Goal: Complete application form

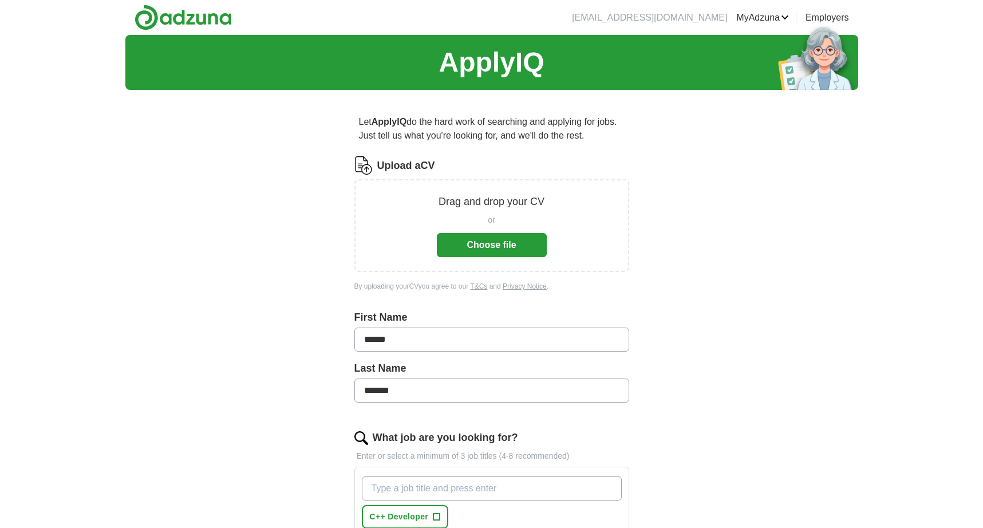
click at [480, 244] on button "Choose file" at bounding box center [492, 245] width 110 height 24
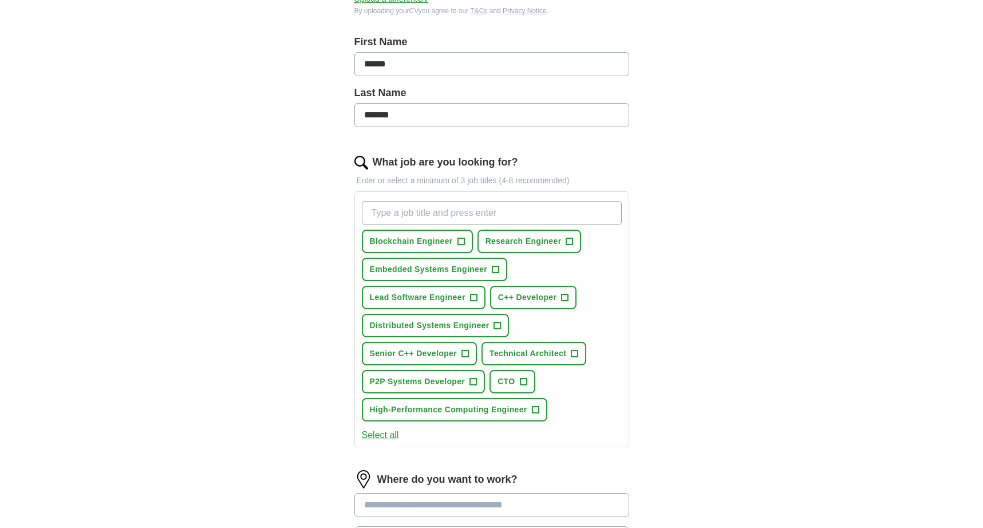
scroll to position [237, 0]
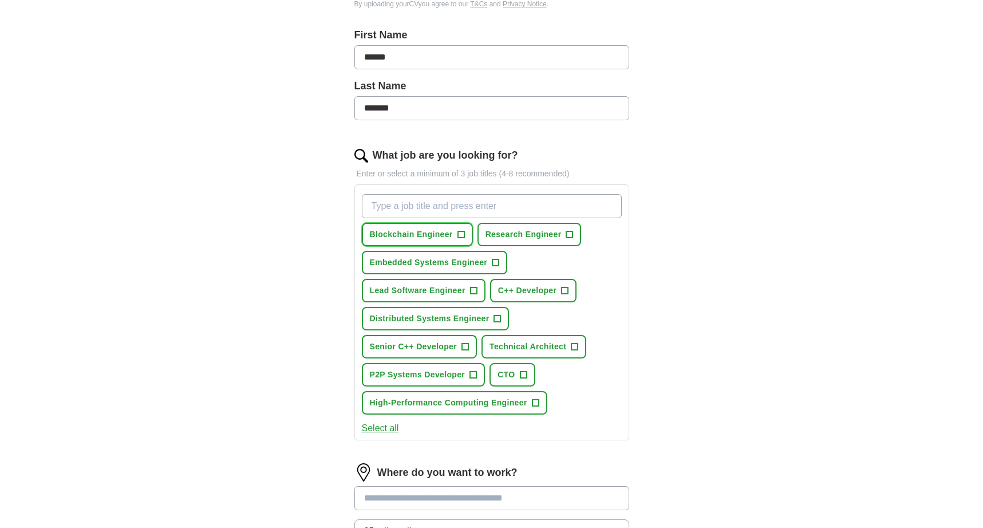
drag, startPoint x: 460, startPoint y: 234, endPoint x: 462, endPoint y: 240, distance: 6.5
click at [461, 236] on span "+" at bounding box center [460, 234] width 7 height 9
click at [571, 233] on span "+" at bounding box center [569, 234] width 7 height 9
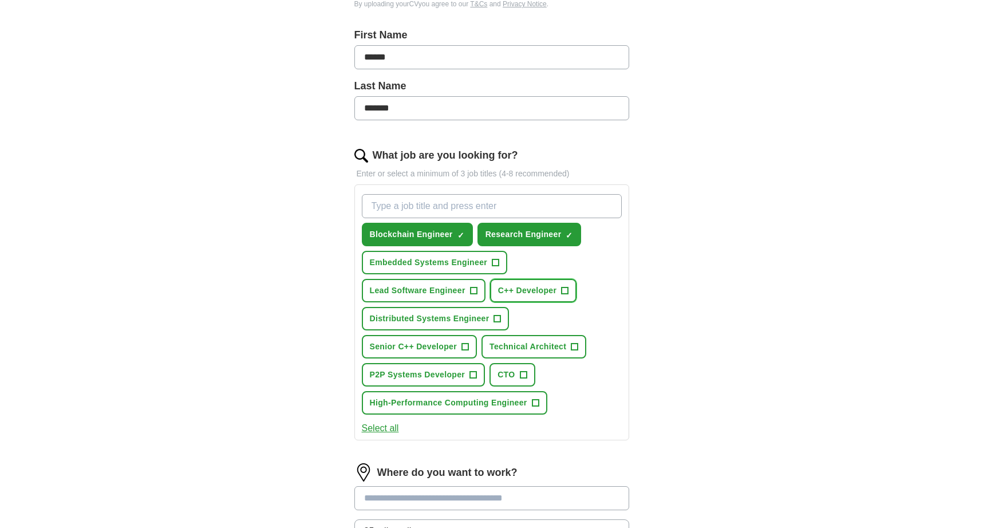
click at [562, 291] on span "+" at bounding box center [564, 290] width 7 height 9
click at [497, 319] on span "+" at bounding box center [497, 318] width 7 height 9
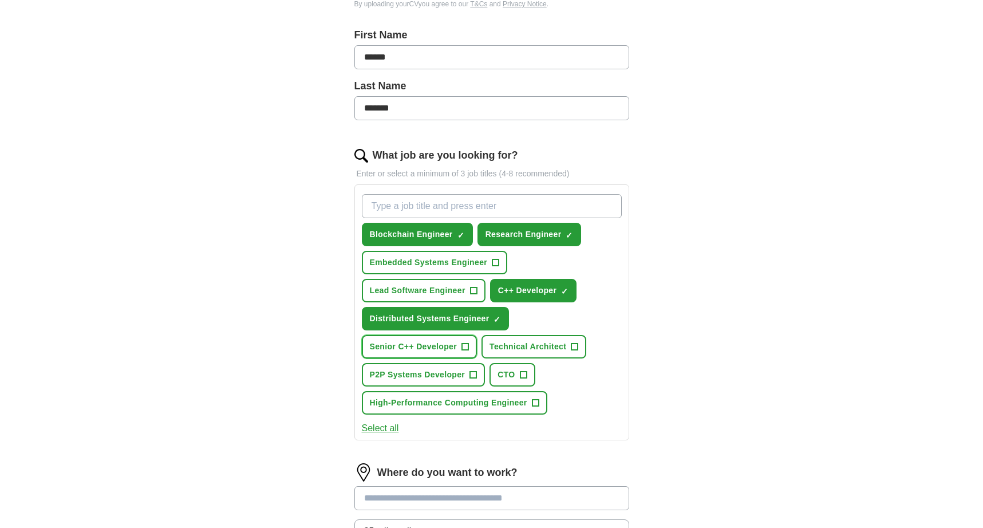
drag, startPoint x: 462, startPoint y: 345, endPoint x: 474, endPoint y: 351, distance: 13.3
click at [462, 344] on span "+" at bounding box center [465, 346] width 7 height 9
click at [0, 0] on span "×" at bounding box center [0, 0] width 0 height 0
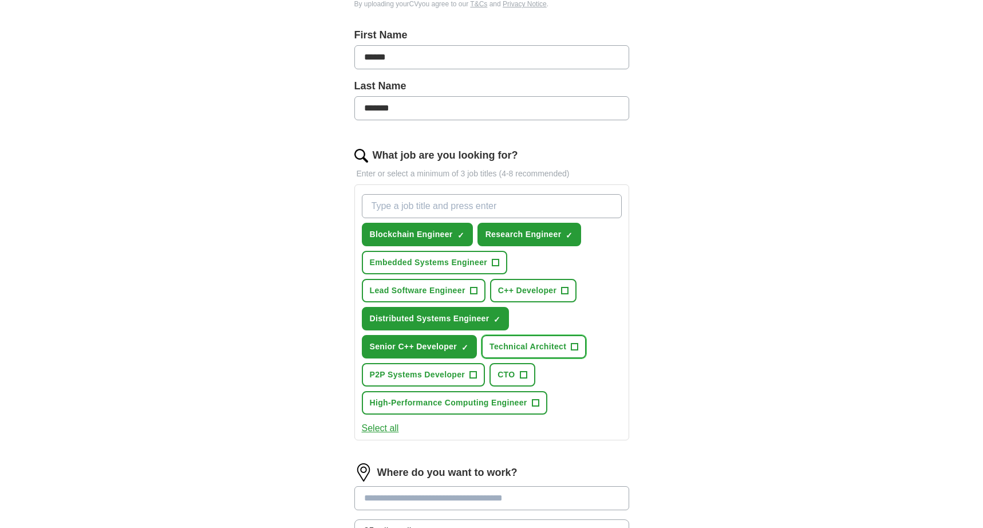
click at [574, 344] on span "+" at bounding box center [574, 346] width 7 height 9
click at [473, 375] on span "+" at bounding box center [473, 374] width 7 height 9
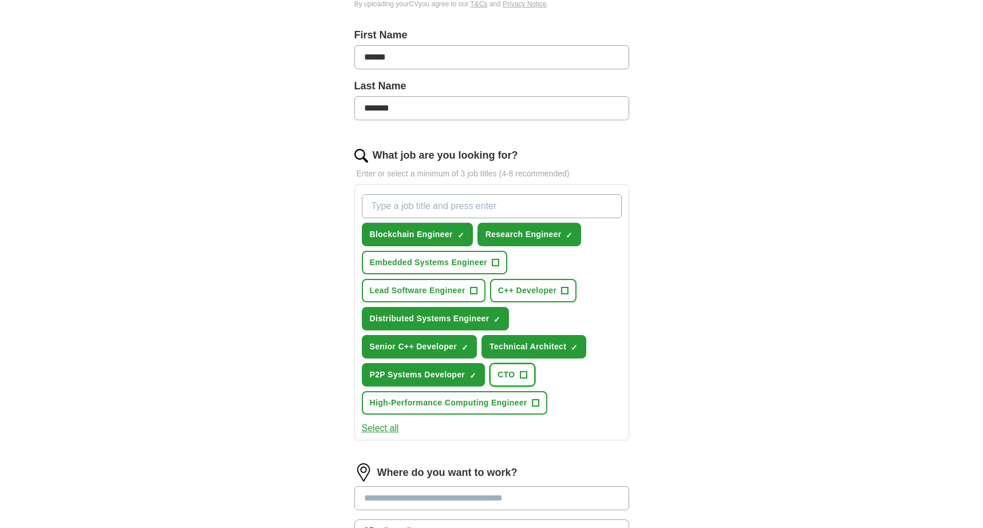
click at [520, 375] on span "+" at bounding box center [523, 374] width 7 height 9
click at [532, 402] on span "+" at bounding box center [535, 402] width 7 height 7
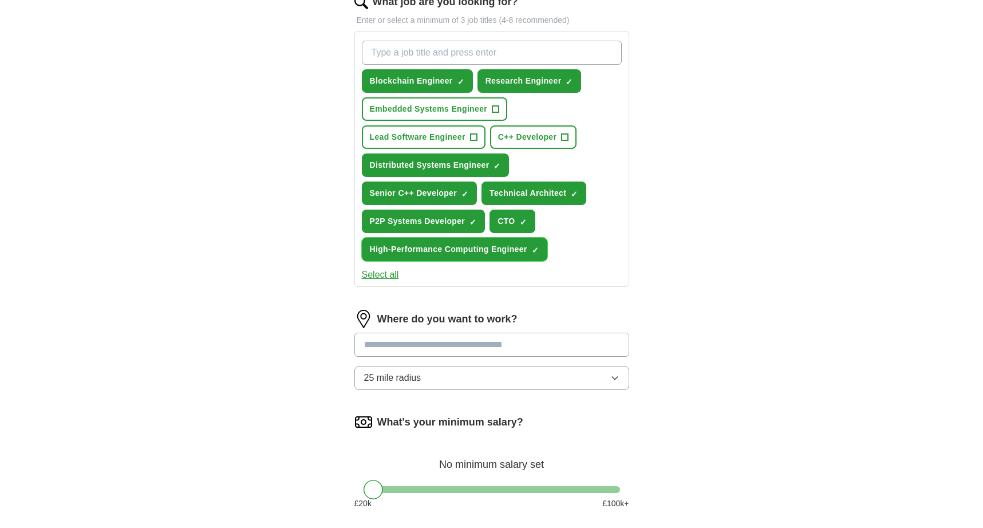
scroll to position [395, 0]
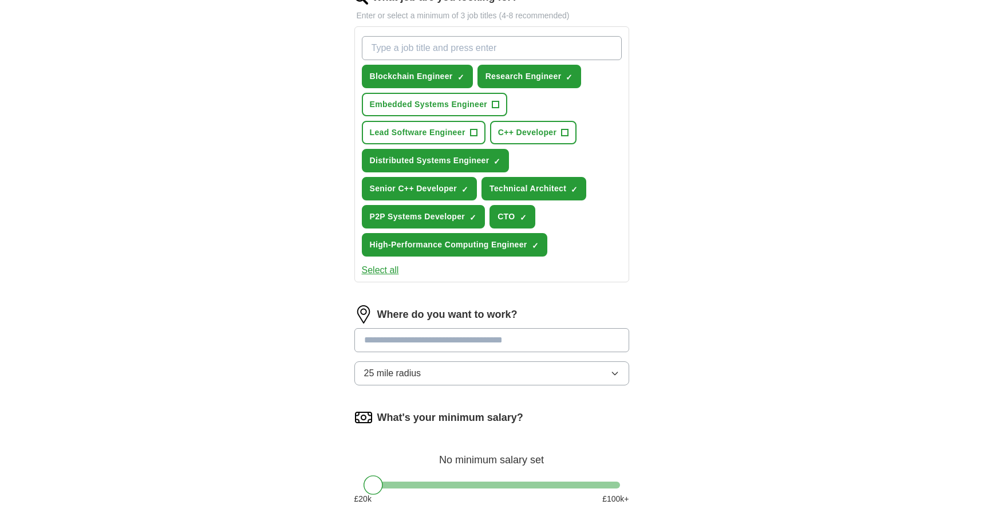
click at [421, 340] on input at bounding box center [491, 340] width 275 height 24
type input "*"
type input "******"
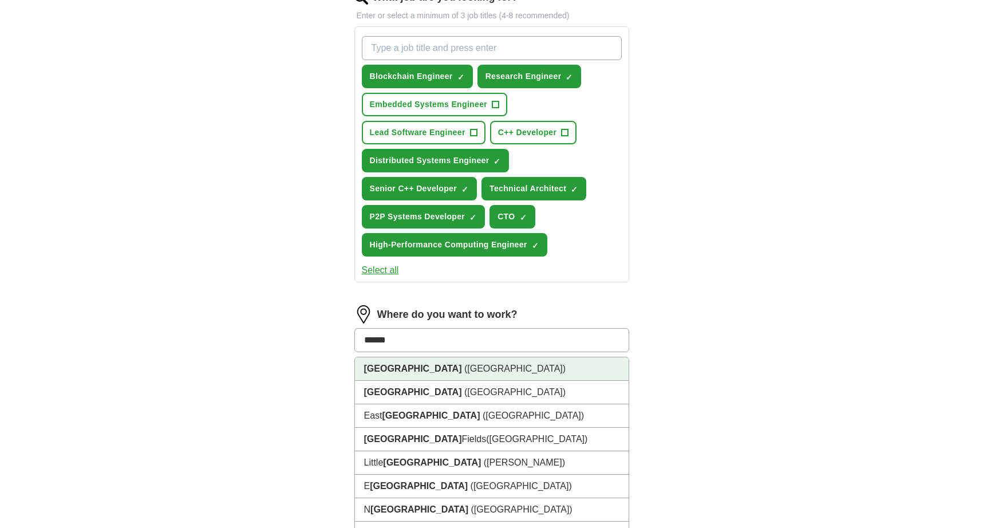
click at [386, 371] on strong "[GEOGRAPHIC_DATA]" at bounding box center [413, 368] width 98 height 10
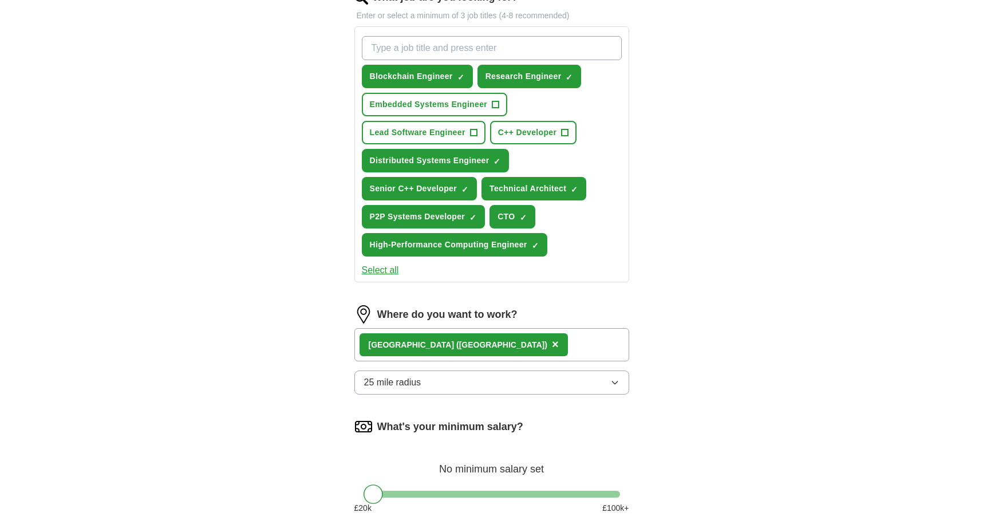
click at [614, 384] on icon "button" at bounding box center [614, 382] width 9 height 9
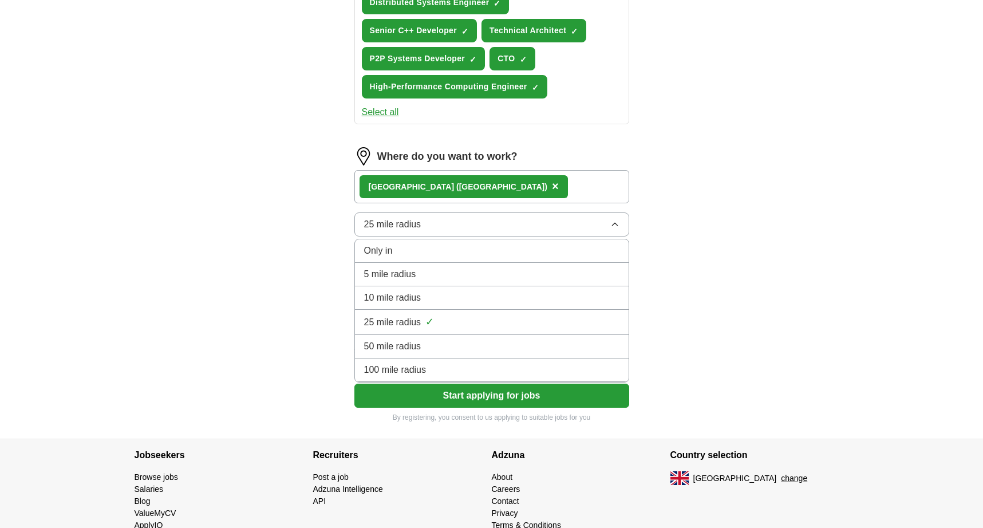
scroll to position [591, 0]
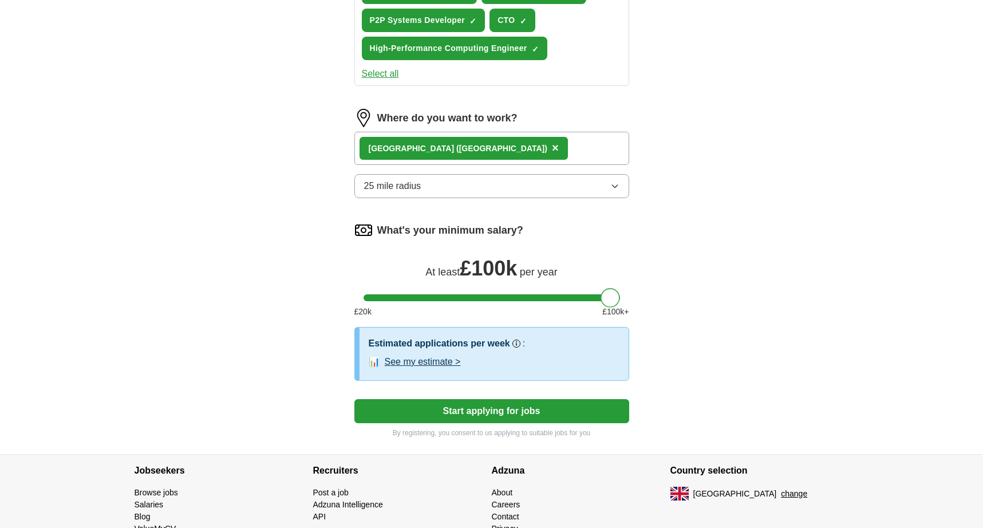
drag, startPoint x: 375, startPoint y: 299, endPoint x: 676, endPoint y: 295, distance: 301.0
click at [434, 362] on button "See my estimate >" at bounding box center [423, 362] width 76 height 14
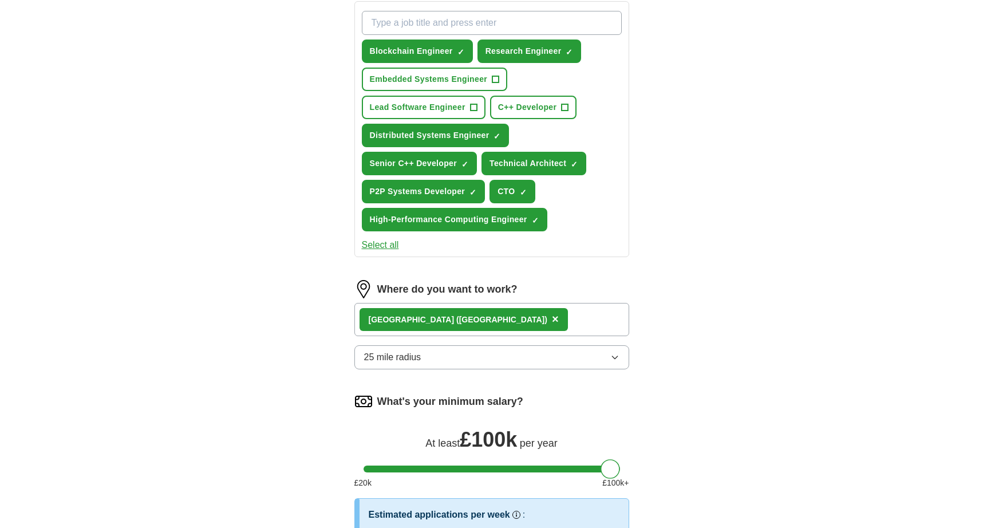
scroll to position [354, 0]
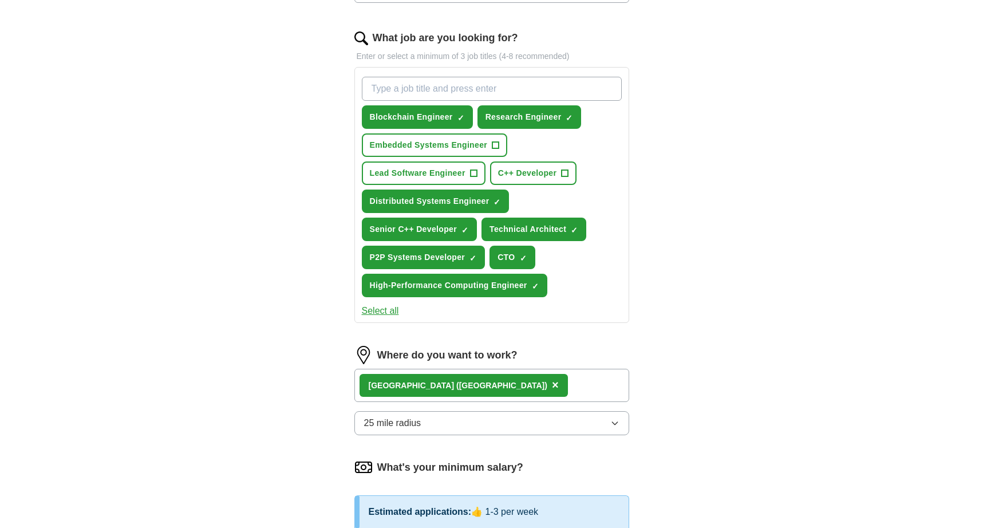
click at [615, 421] on icon "button" at bounding box center [614, 422] width 9 height 9
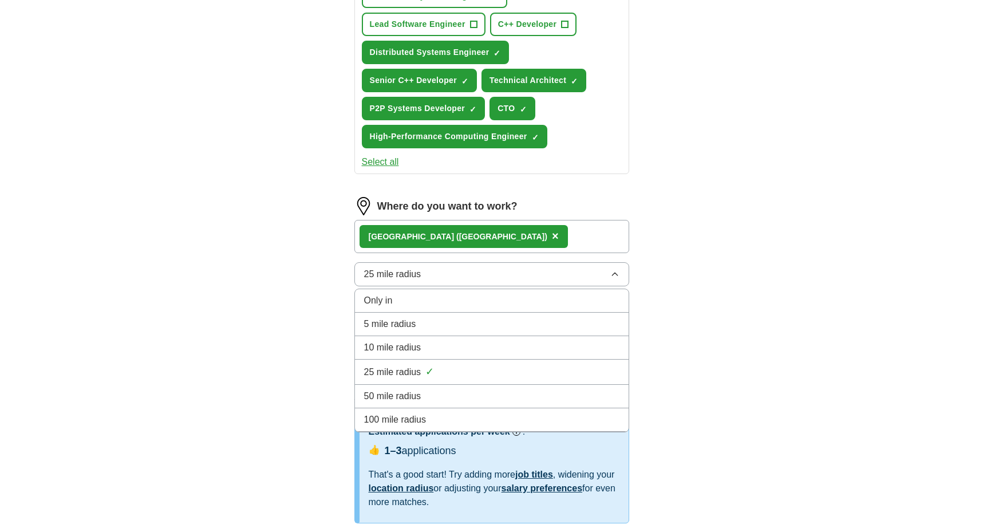
scroll to position [512, 0]
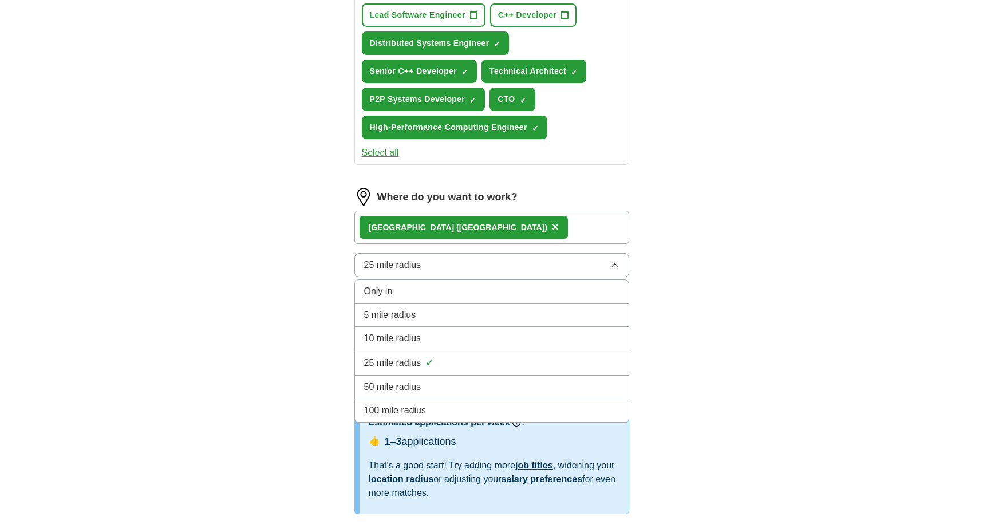
click at [419, 390] on span "50 mile radius" at bounding box center [392, 387] width 57 height 14
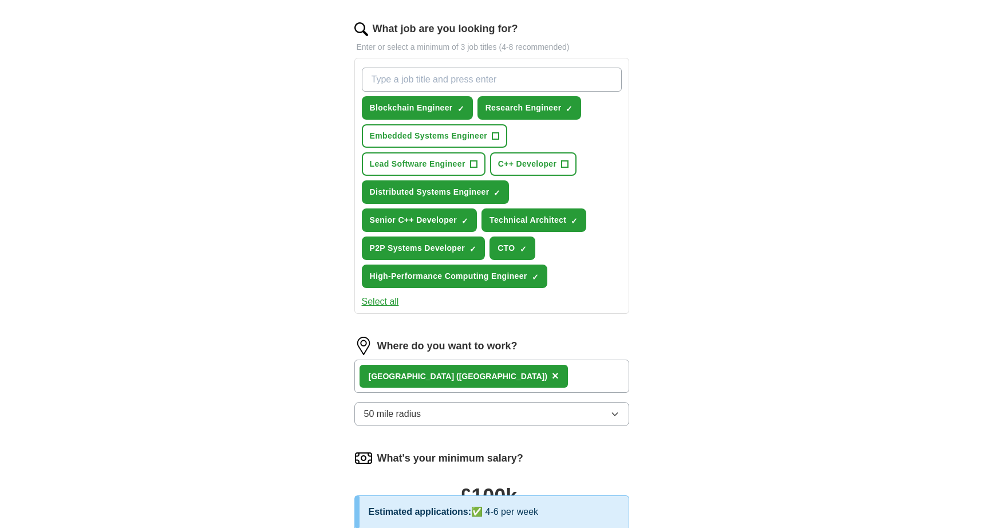
scroll to position [354, 0]
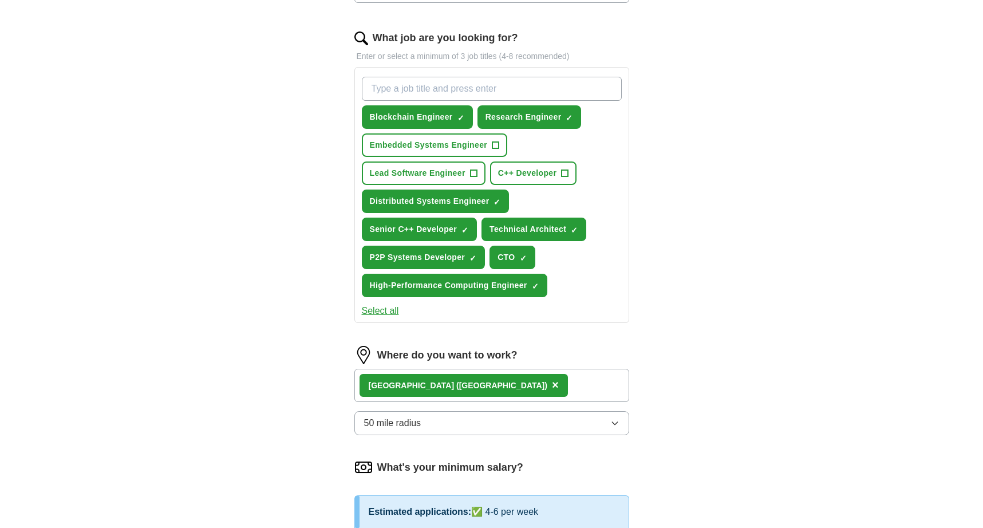
click at [449, 88] on input "What job are you looking for?" at bounding box center [492, 89] width 260 height 24
click at [472, 172] on span "+" at bounding box center [473, 173] width 7 height 9
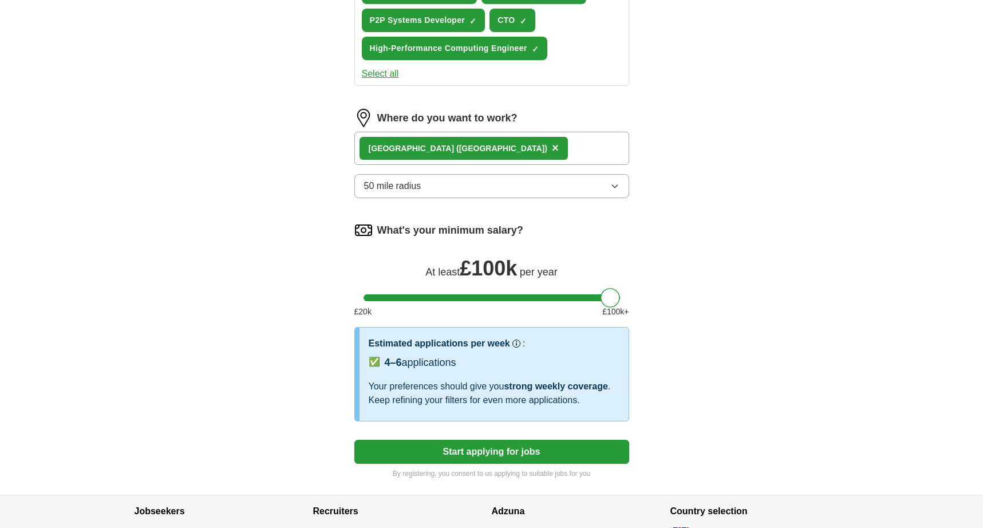
scroll to position [670, 0]
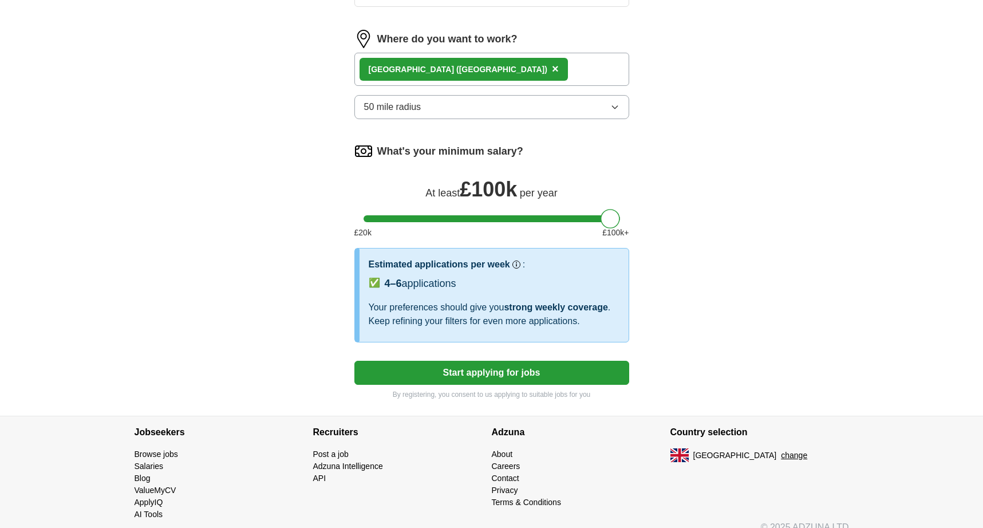
click at [480, 376] on button "Start applying for jobs" at bounding box center [491, 373] width 275 height 24
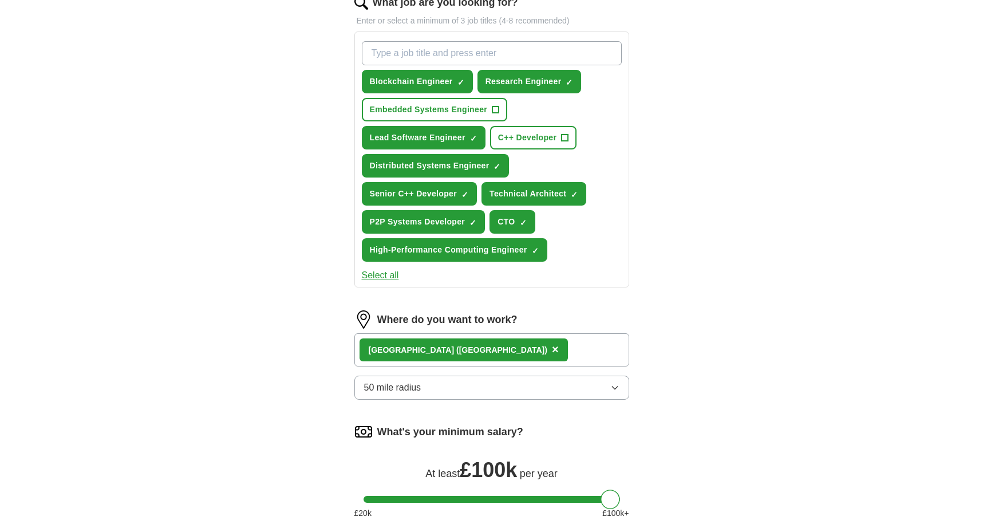
select select "**"
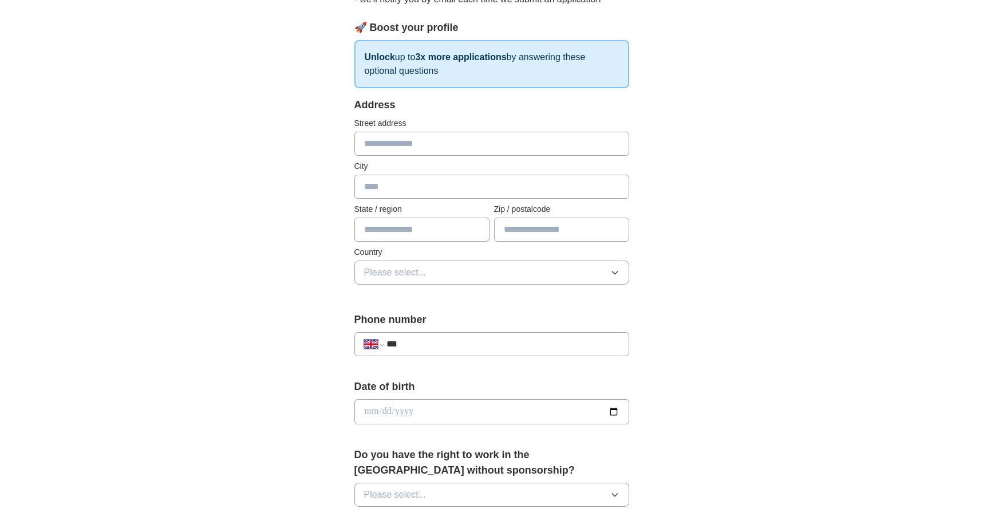
scroll to position [158, 0]
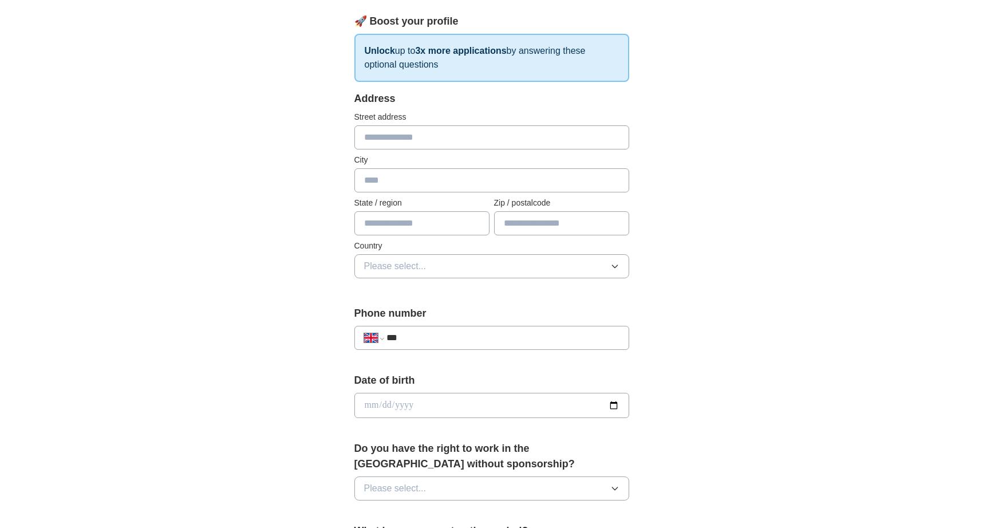
click at [385, 139] on input "text" at bounding box center [491, 137] width 275 height 24
type input "**********"
type input "******"
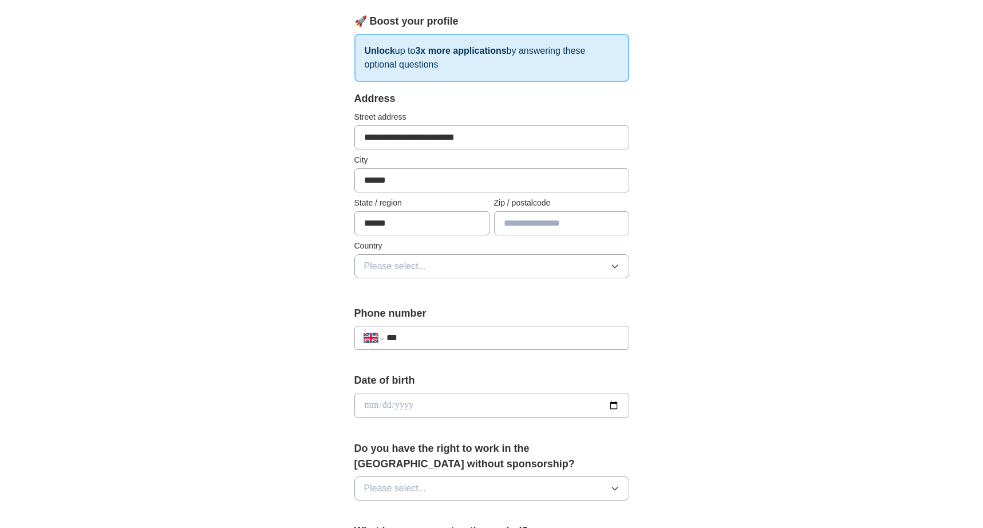
type input "******"
type input "*******"
click at [408, 267] on span "Please select..." at bounding box center [395, 266] width 62 height 14
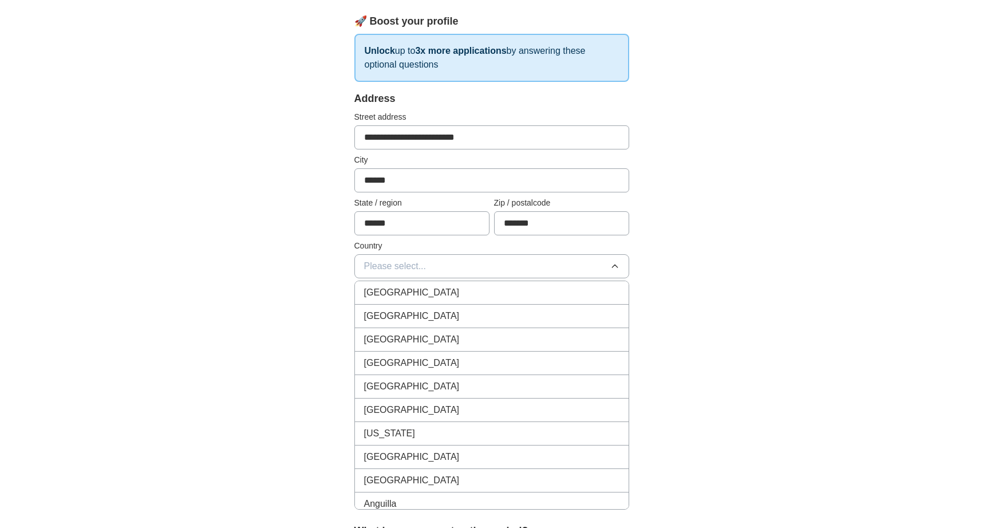
click at [399, 296] on span "[GEOGRAPHIC_DATA]" at bounding box center [412, 293] width 96 height 14
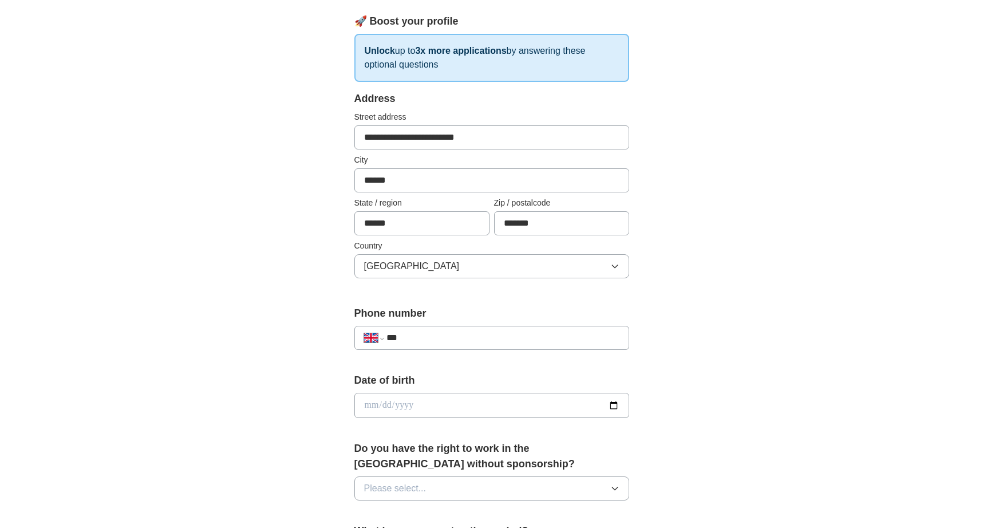
click at [435, 340] on input "***" at bounding box center [502, 338] width 232 height 14
type input "**********"
click at [434, 405] on input "date" at bounding box center [491, 405] width 275 height 25
type input "**********"
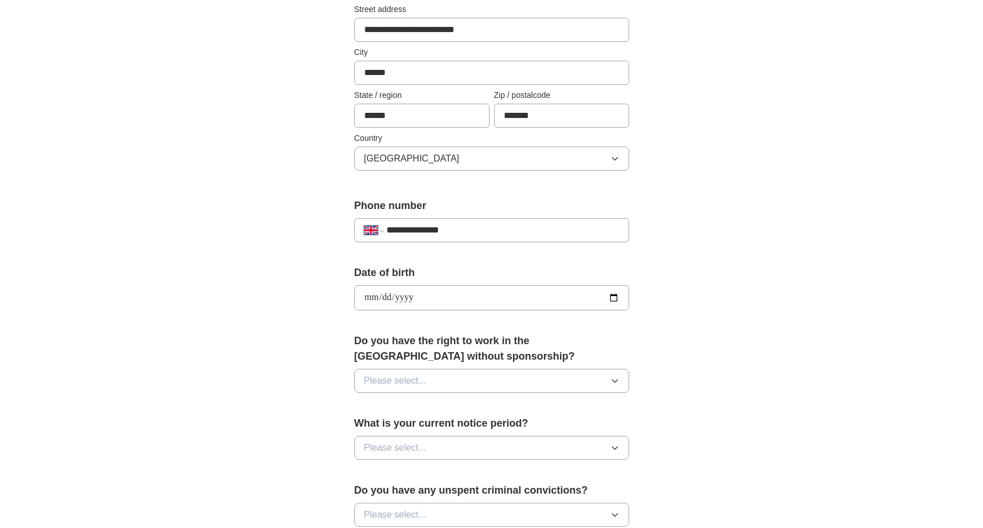
scroll to position [316, 0]
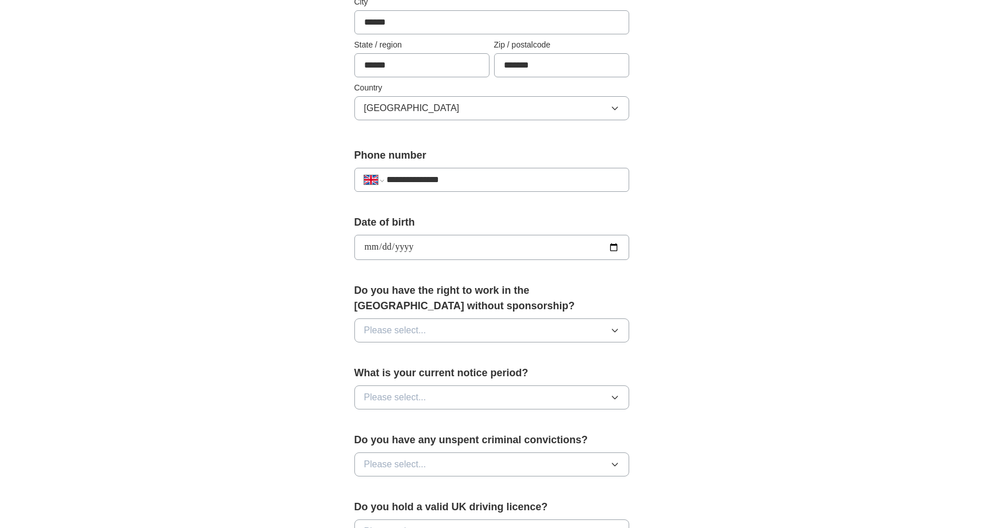
click at [406, 330] on span "Please select..." at bounding box center [395, 330] width 62 height 14
click at [387, 360] on div "Yes" at bounding box center [491, 357] width 255 height 14
click at [398, 395] on span "Please select..." at bounding box center [395, 397] width 62 height 14
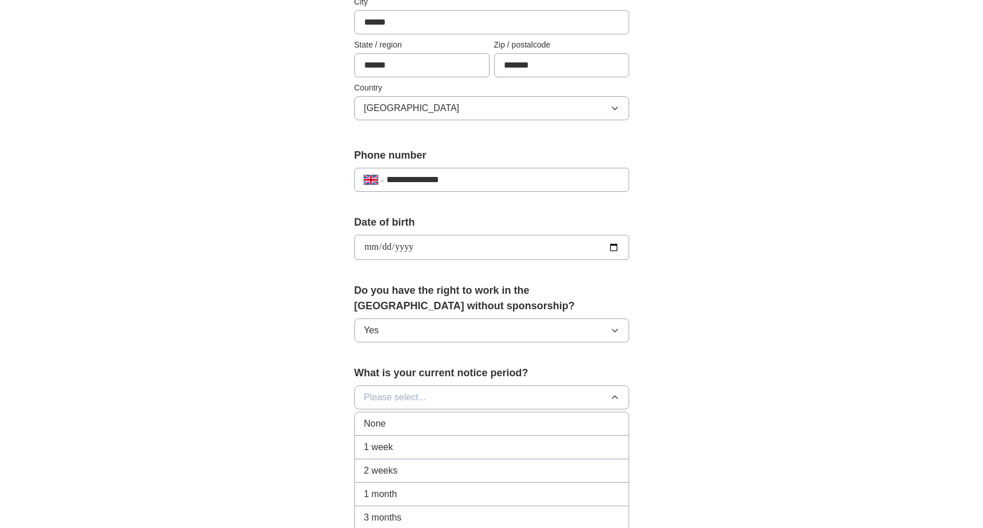
click at [382, 422] on span "None" at bounding box center [375, 424] width 22 height 14
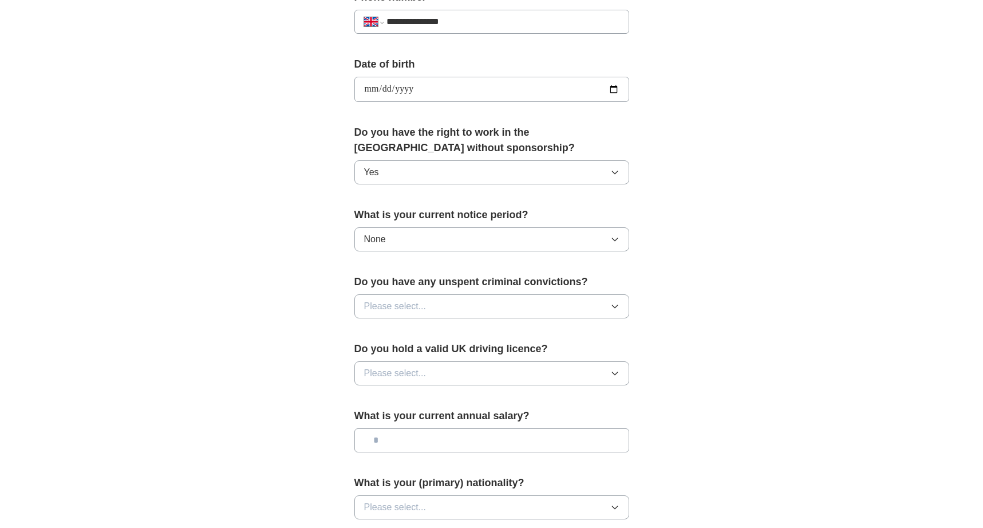
scroll to position [553, 0]
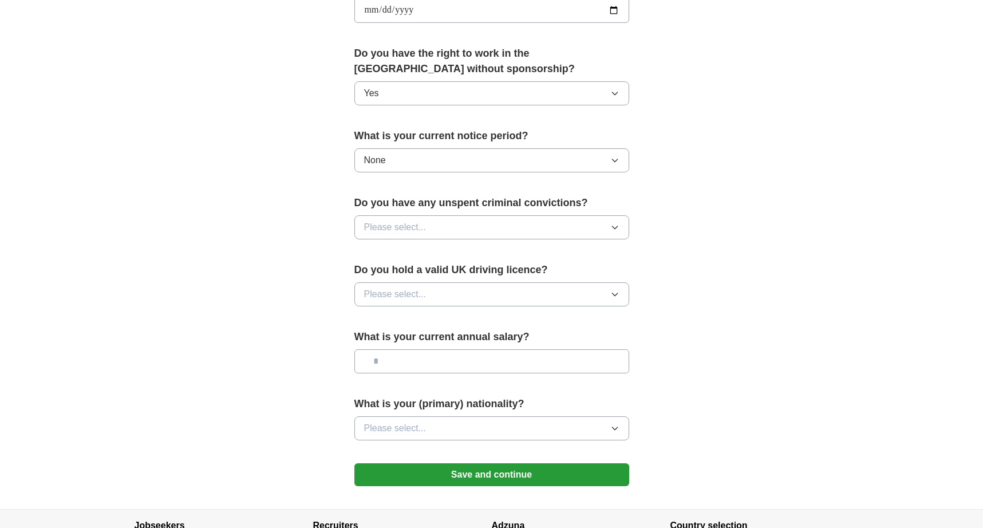
click at [392, 228] on span "Please select..." at bounding box center [395, 227] width 62 height 14
click at [377, 278] on div "No" at bounding box center [491, 277] width 255 height 14
click at [401, 291] on span "Please select..." at bounding box center [395, 294] width 62 height 14
click at [392, 318] on div "Yes" at bounding box center [491, 321] width 255 height 14
click at [381, 427] on span "Please select..." at bounding box center [395, 428] width 62 height 14
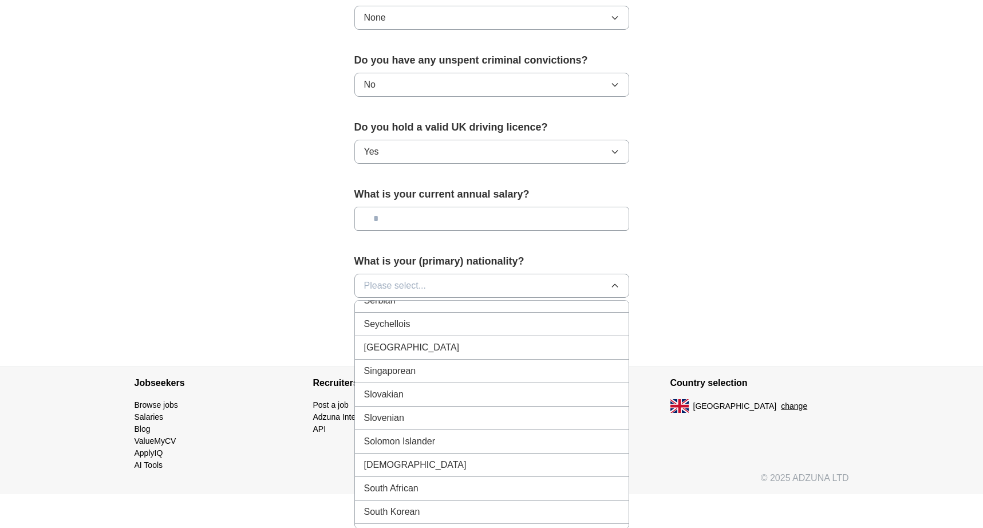
scroll to position [3718, 0]
click at [389, 466] on span "Spanish" at bounding box center [380, 465] width 33 height 14
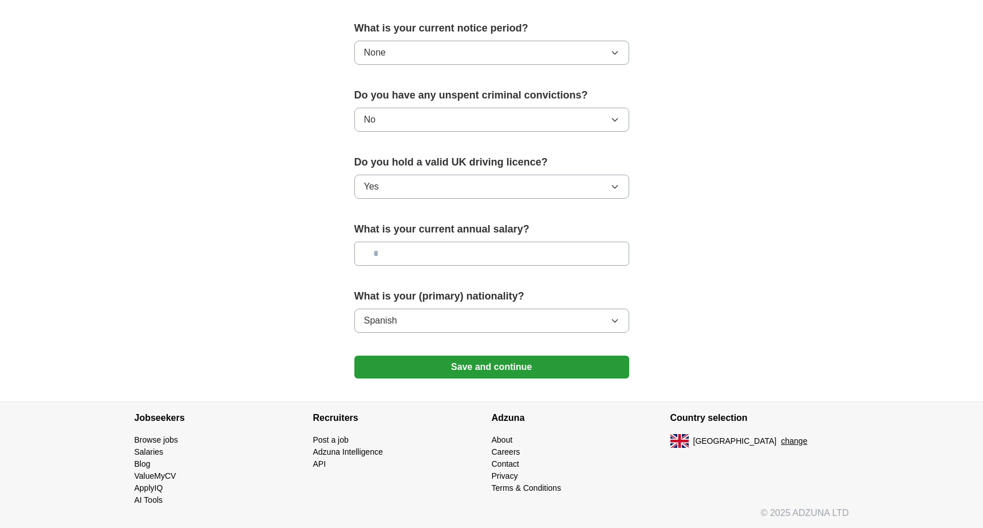
click at [414, 250] on input "text" at bounding box center [491, 253] width 275 height 24
type input "********"
click at [480, 364] on button "Save and continue" at bounding box center [491, 366] width 275 height 23
